Goal: Task Accomplishment & Management: Use online tool/utility

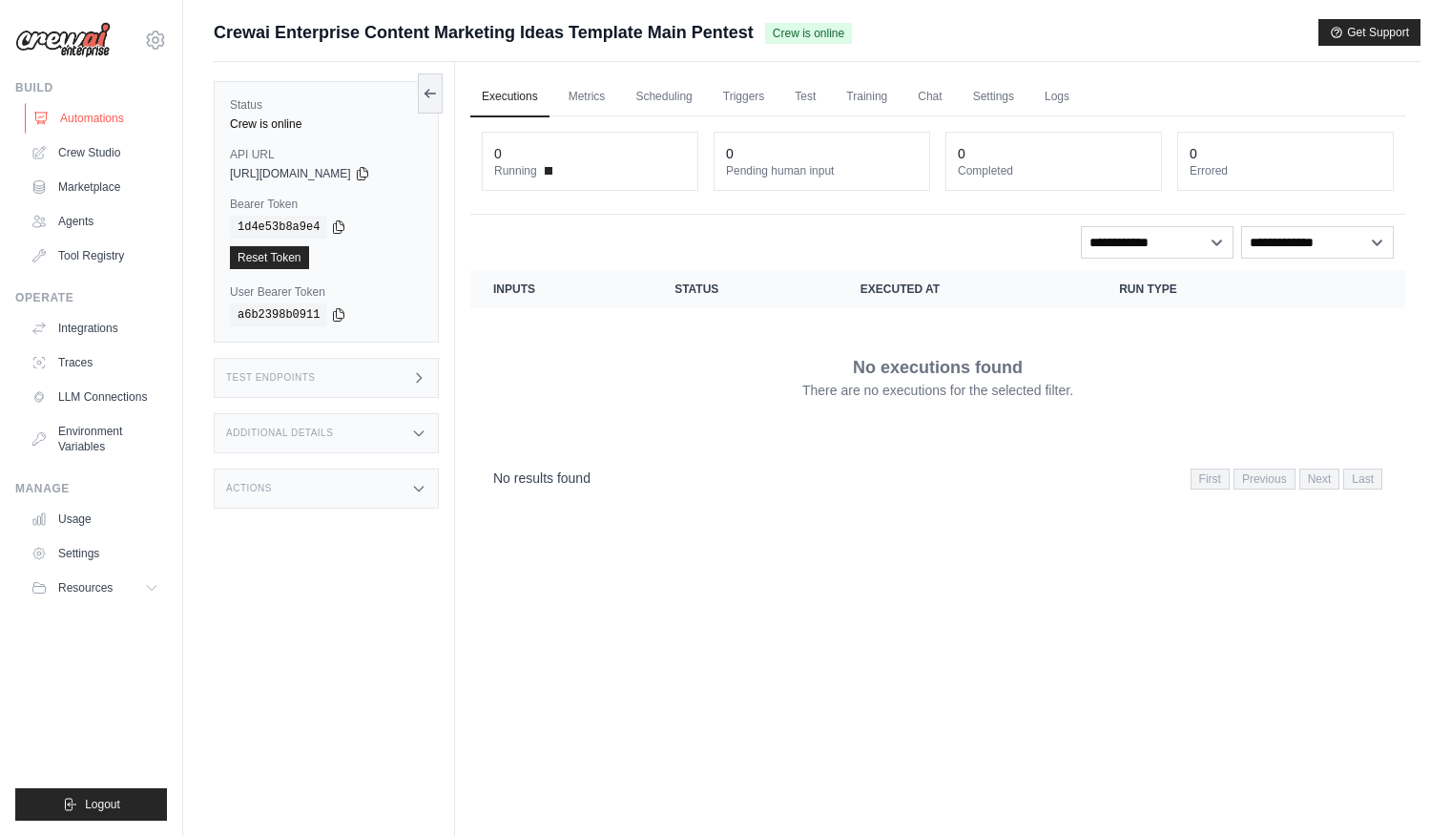
click at [125, 119] on link "Automations" at bounding box center [97, 118] width 144 height 31
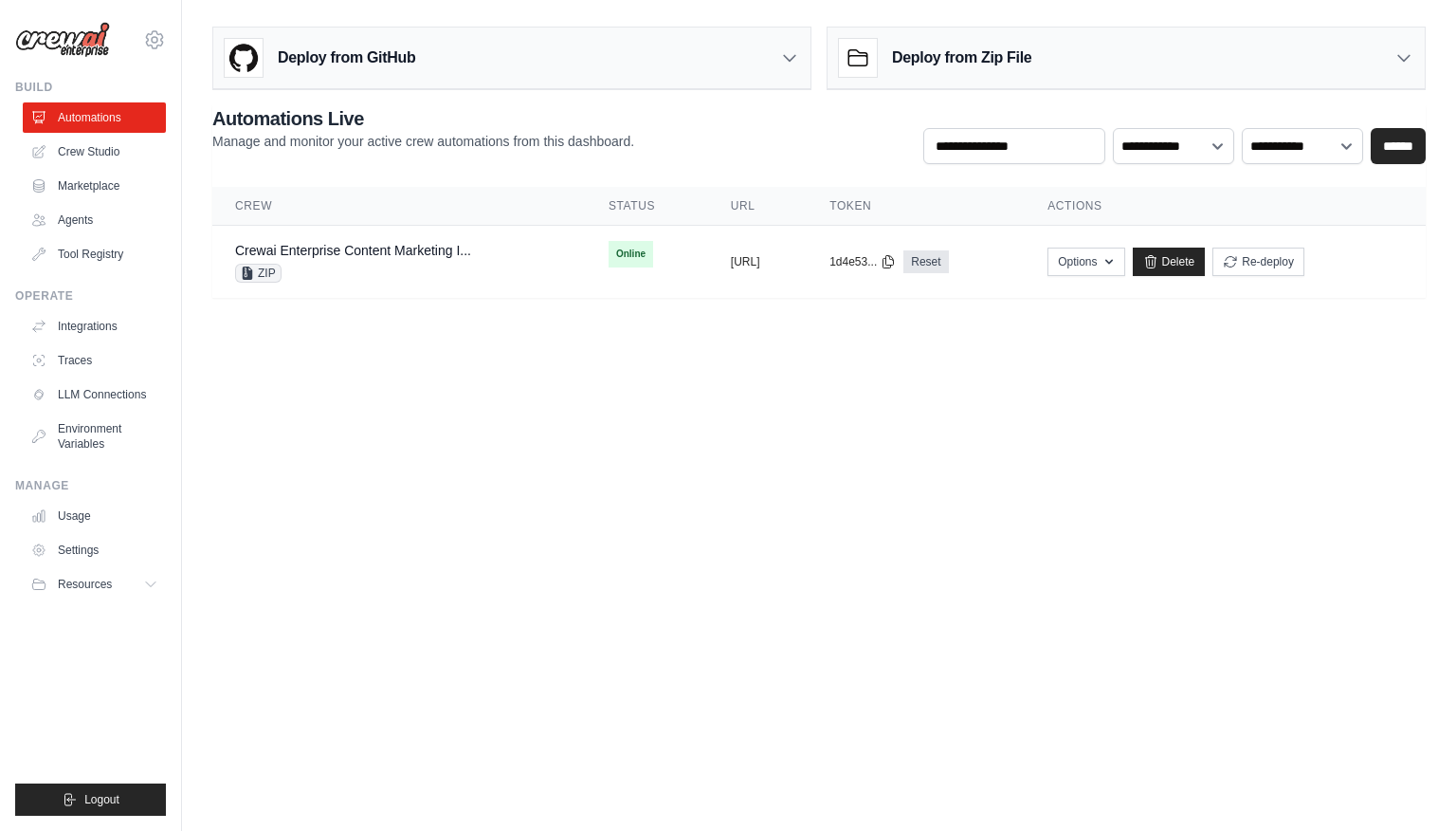
click at [359, 68] on h3 "Deploy from GitHub" at bounding box center [347, 58] width 137 height 23
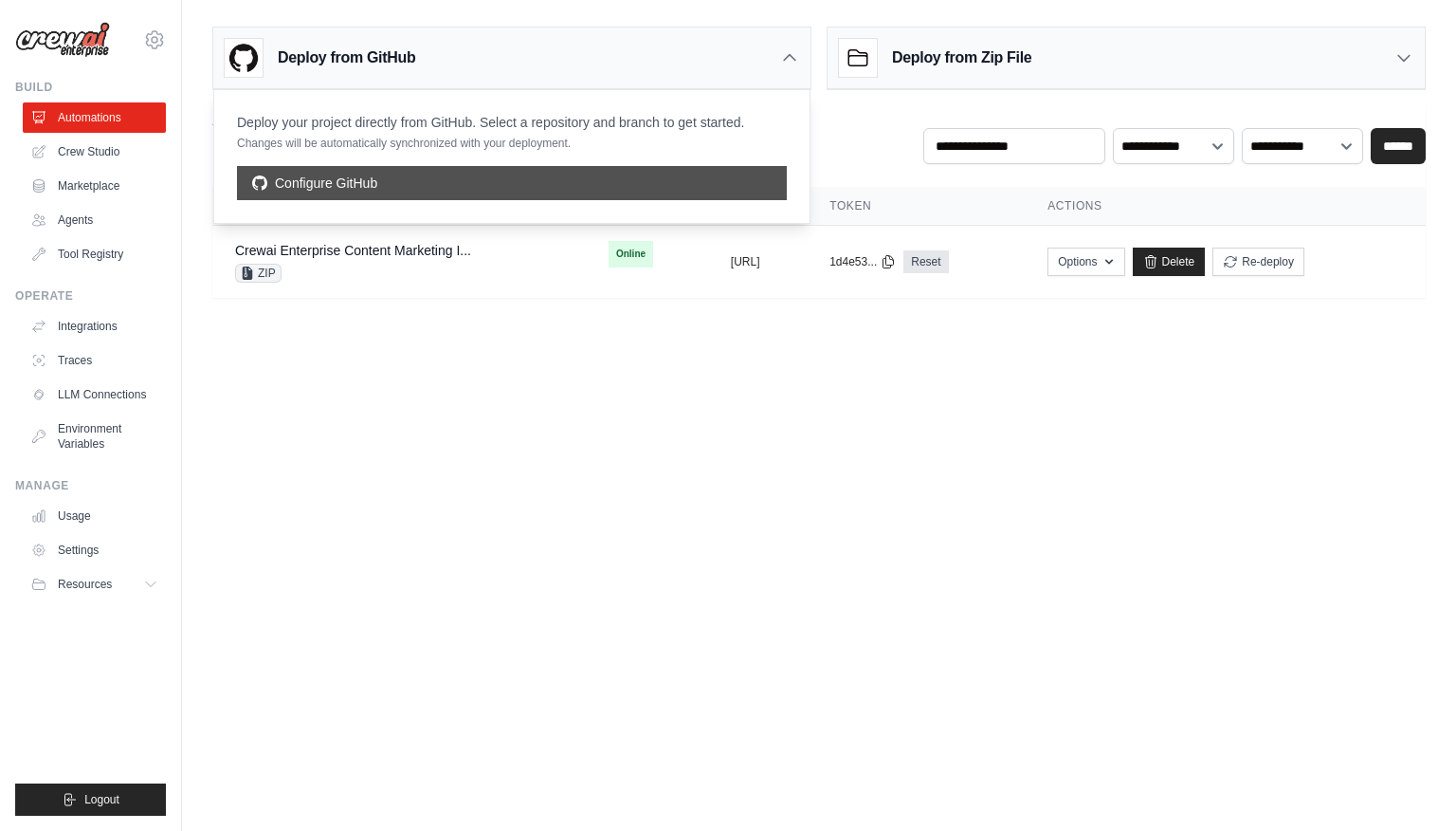
click at [386, 186] on link "Configure GitHub" at bounding box center [512, 183] width 550 height 34
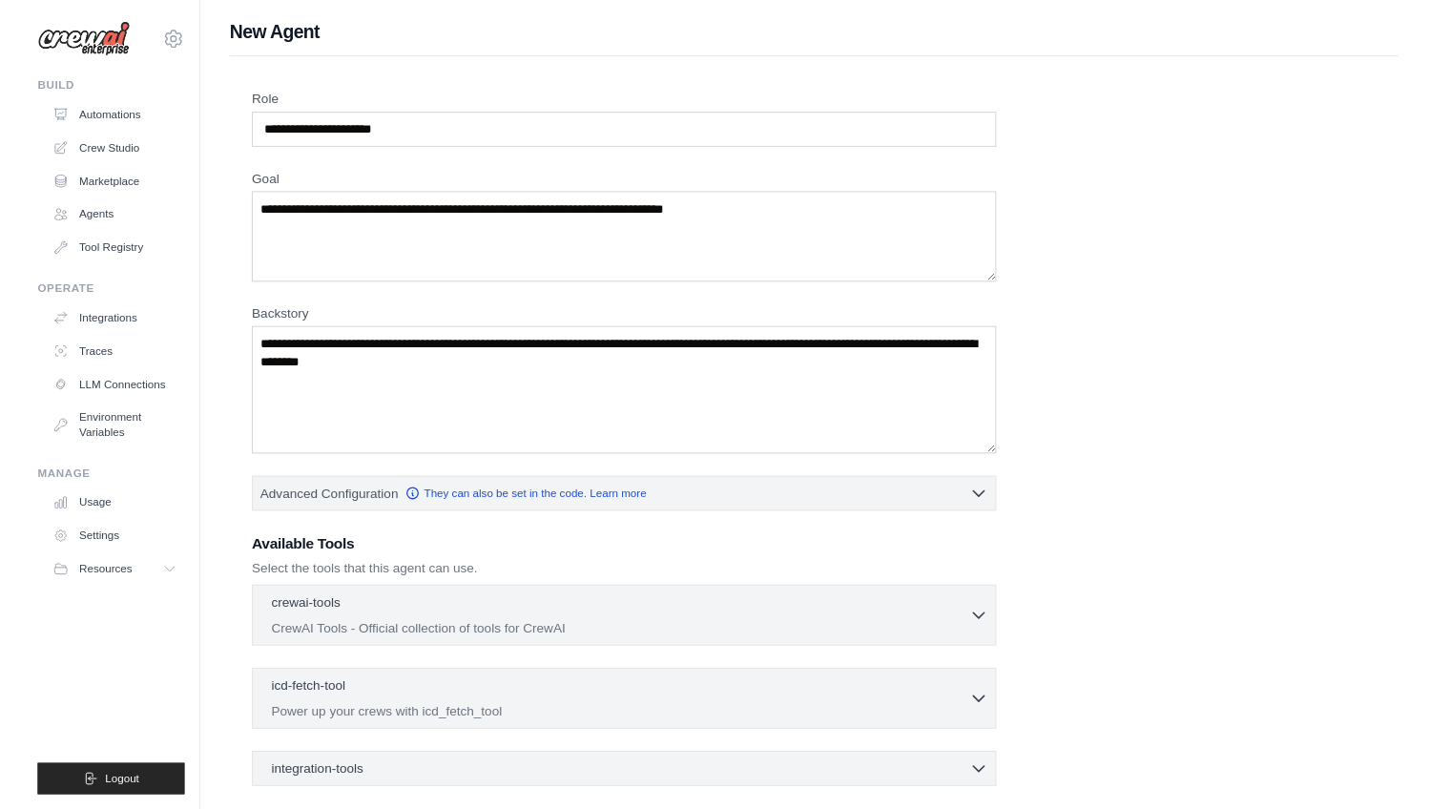
scroll to position [188, 0]
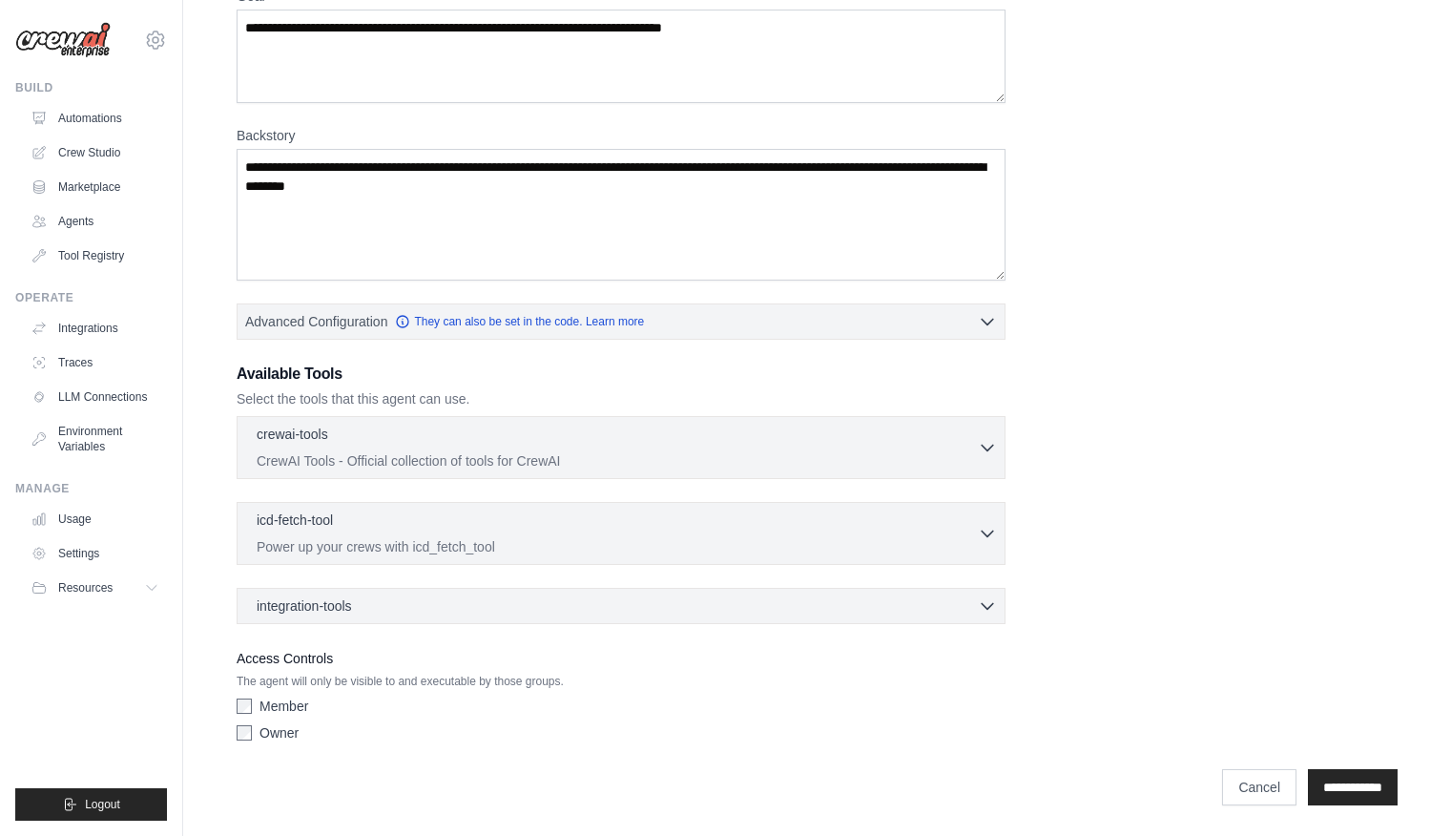
click at [58, 39] on img at bounding box center [62, 40] width 95 height 36
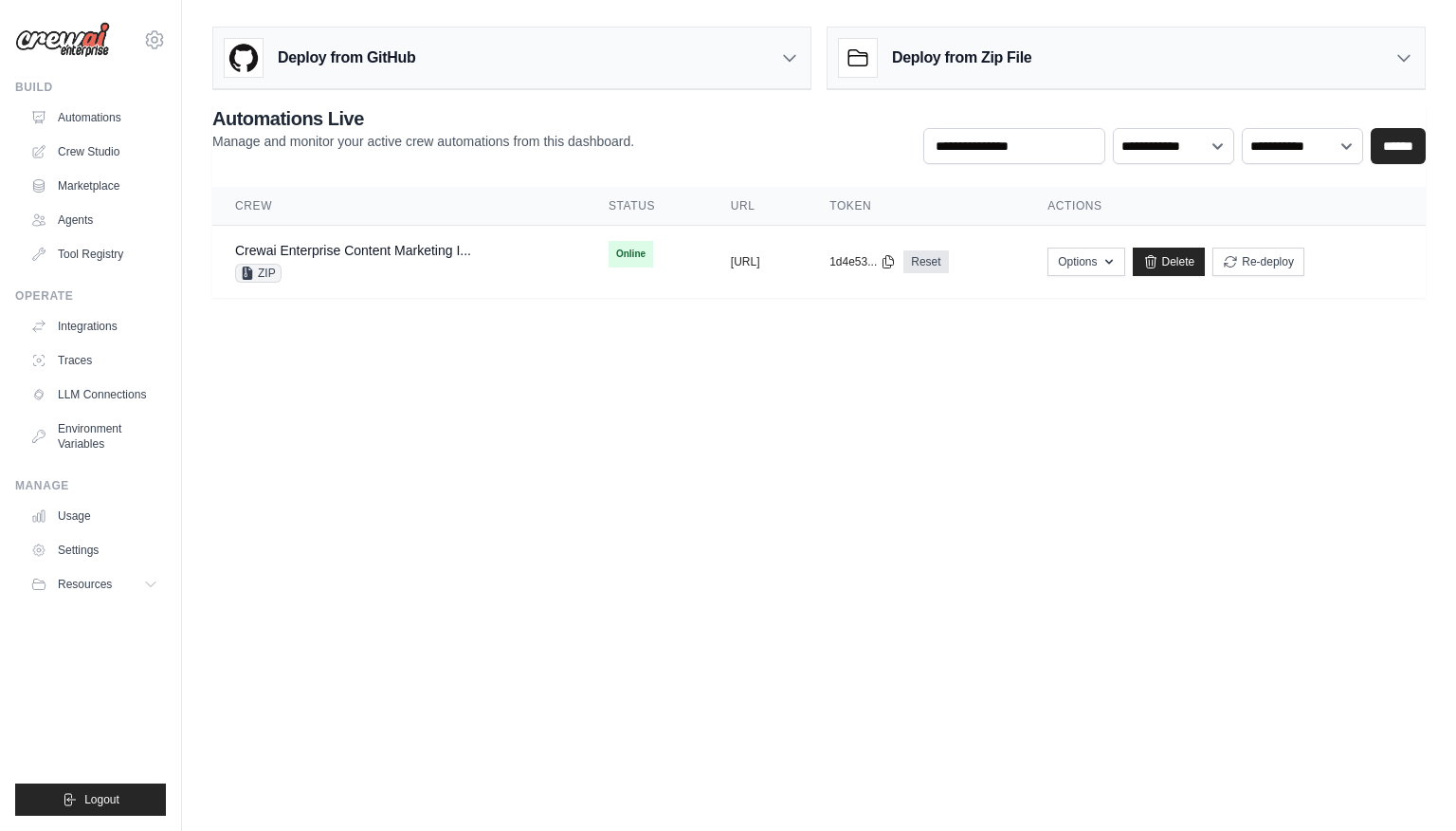
click at [612, 51] on div "Deploy from GitHub" at bounding box center [512, 59] width 597 height 62
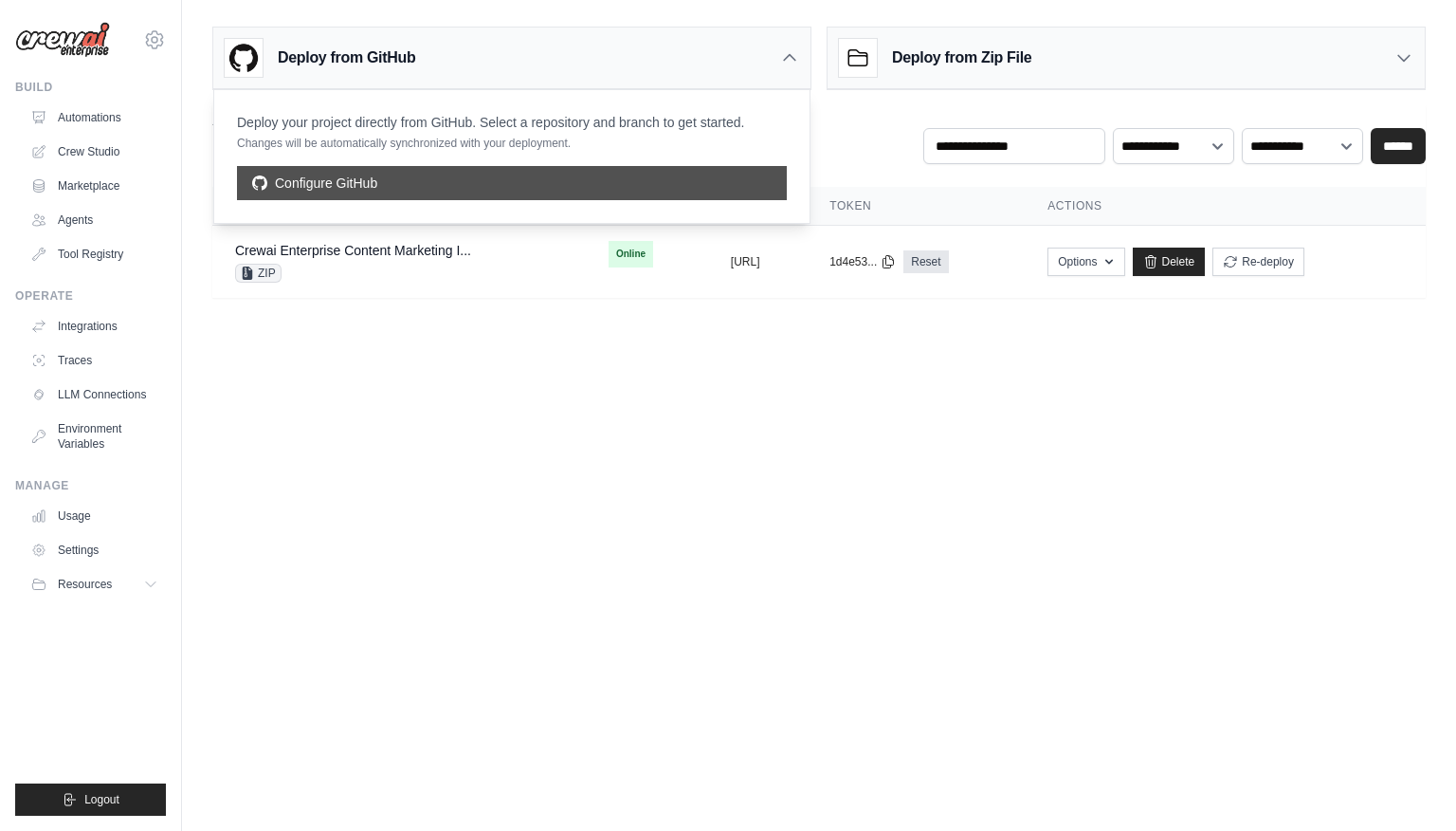
click at [491, 181] on link "Configure GitHub" at bounding box center [512, 183] width 550 height 34
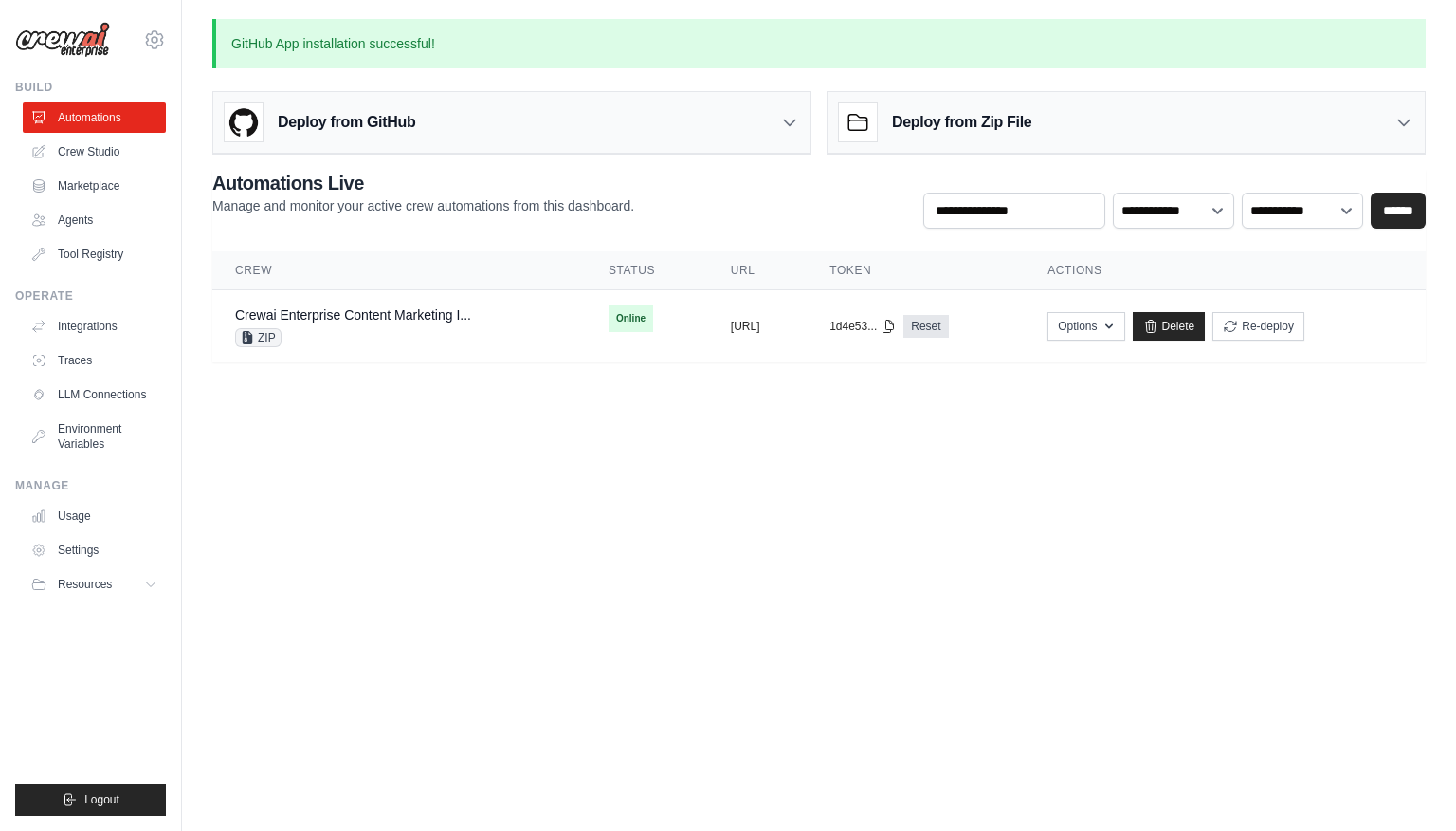
click at [791, 114] on icon at bounding box center [789, 122] width 19 height 19
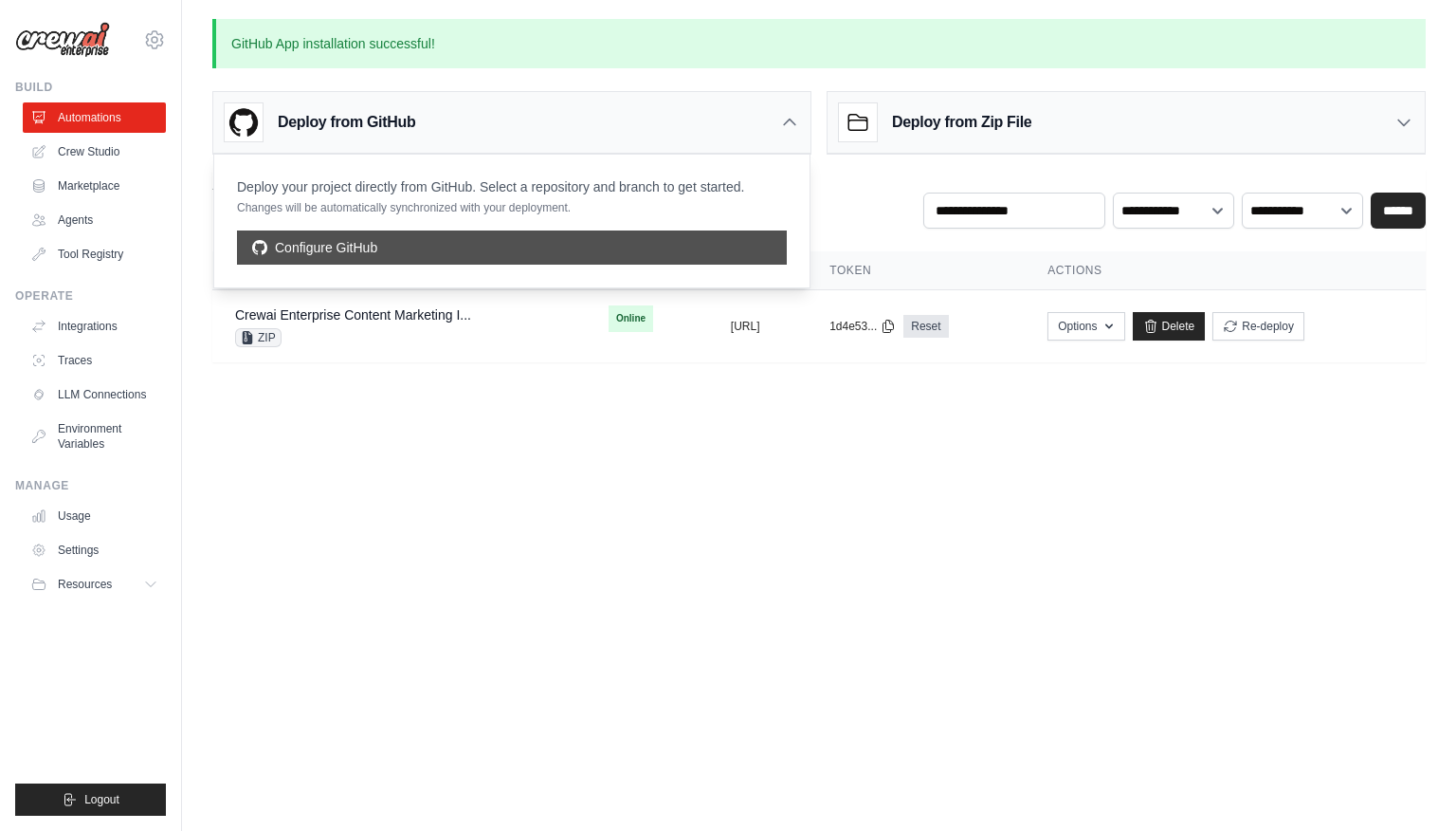
click at [745, 237] on link "Configure GitHub" at bounding box center [512, 248] width 550 height 34
